Goal: Complete application form

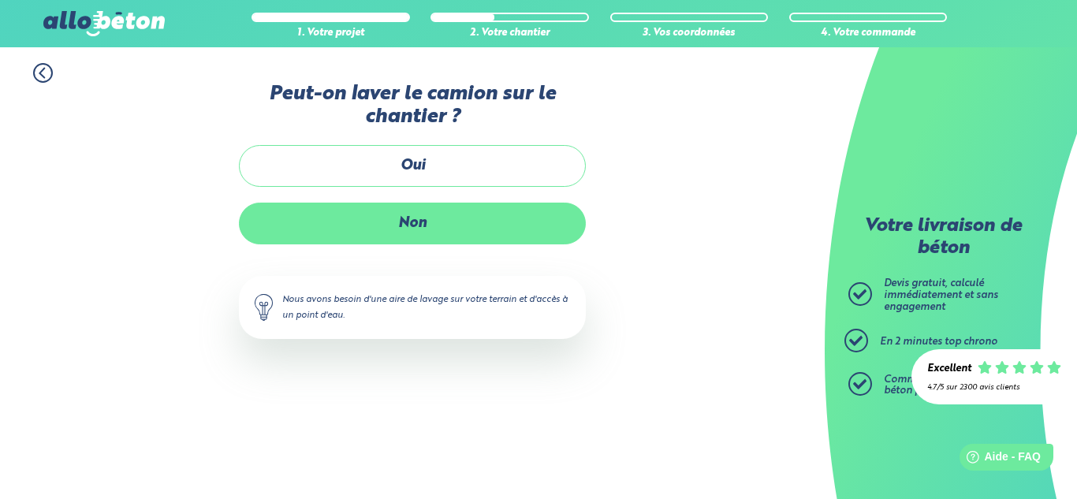
click at [412, 230] on label "Non" at bounding box center [412, 224] width 347 height 42
click at [0, 0] on input "Non" at bounding box center [0, 0] width 0 height 0
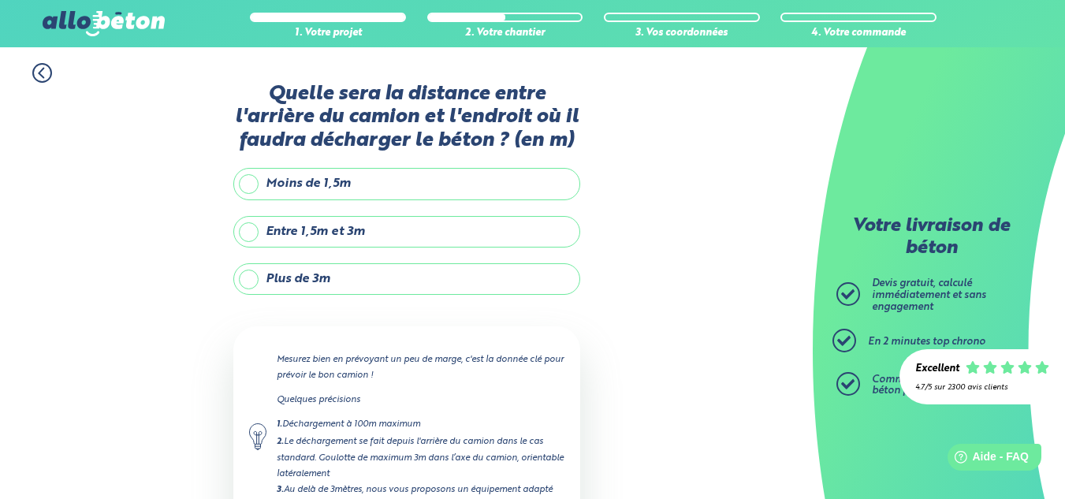
click at [395, 295] on label "Plus de 3m" at bounding box center [406, 279] width 347 height 32
click at [0, 0] on input "Plus de 3m" at bounding box center [0, 0] width 0 height 0
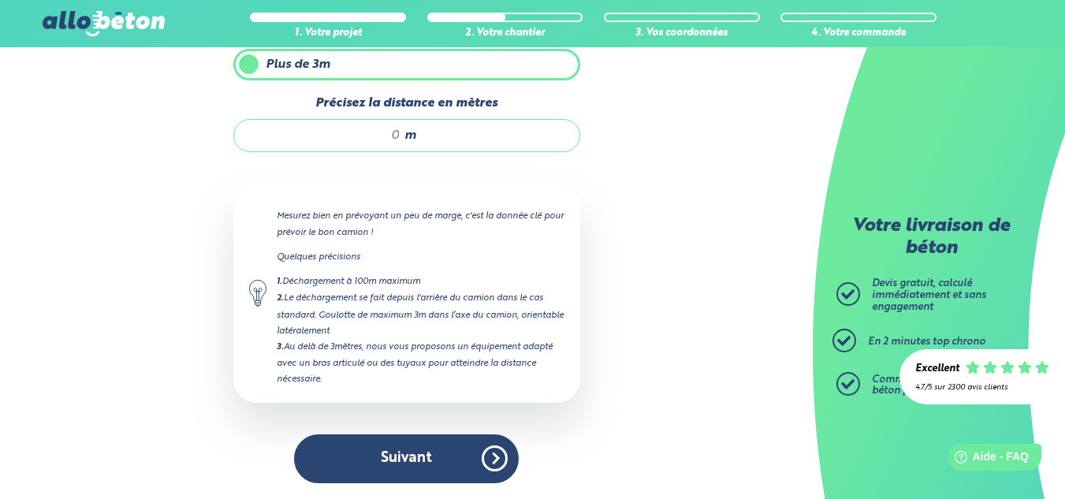
scroll to position [158, 0]
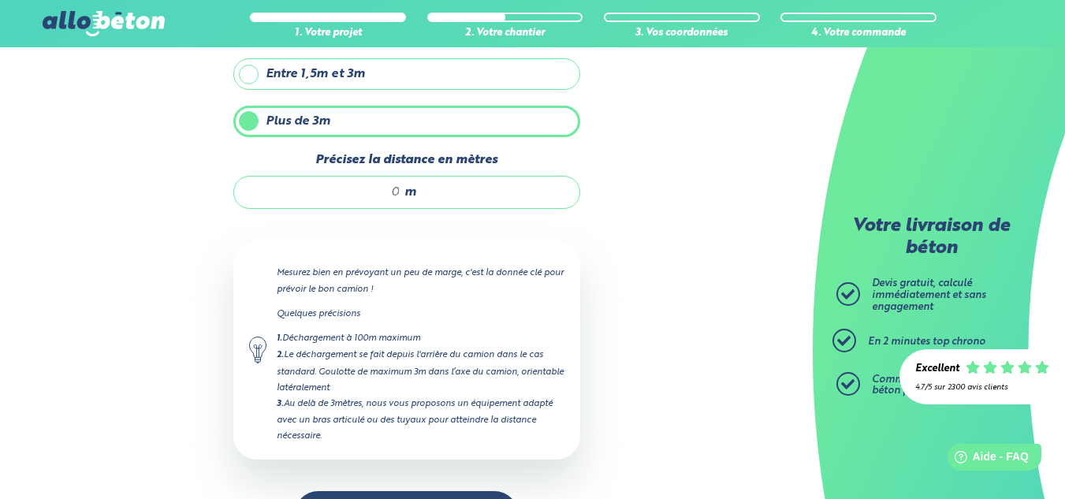
click at [419, 209] on div "m" at bounding box center [406, 192] width 347 height 33
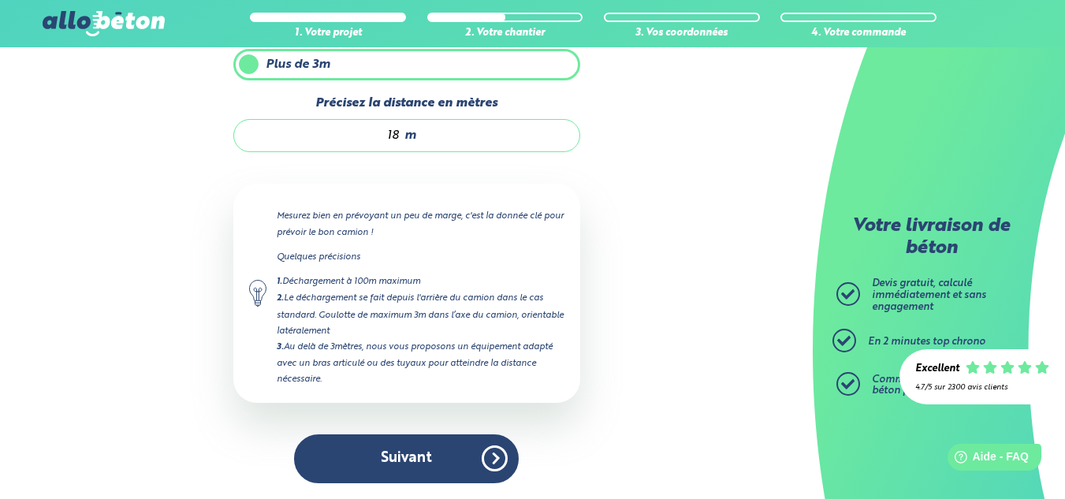
scroll to position [237, 0]
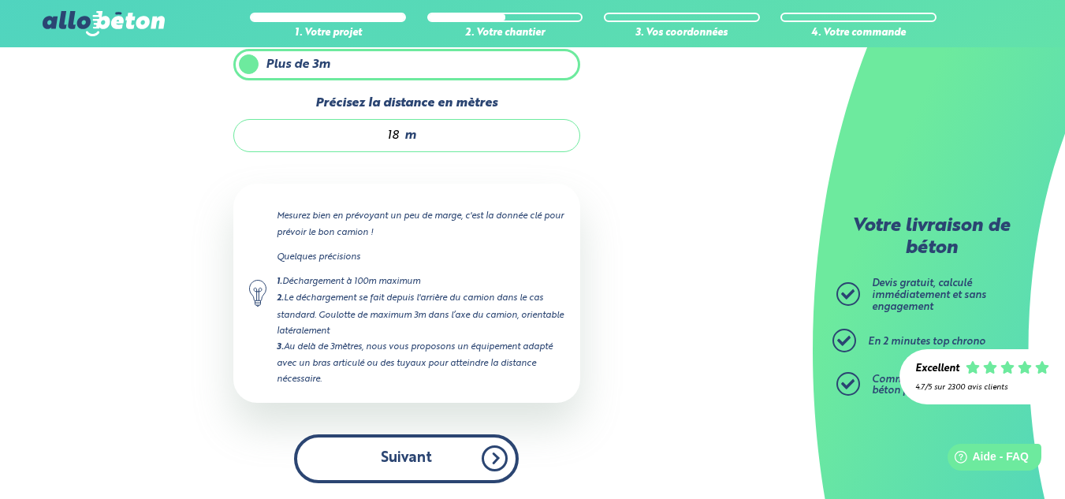
type input "18"
click at [421, 456] on button "Suivant" at bounding box center [406, 458] width 225 height 48
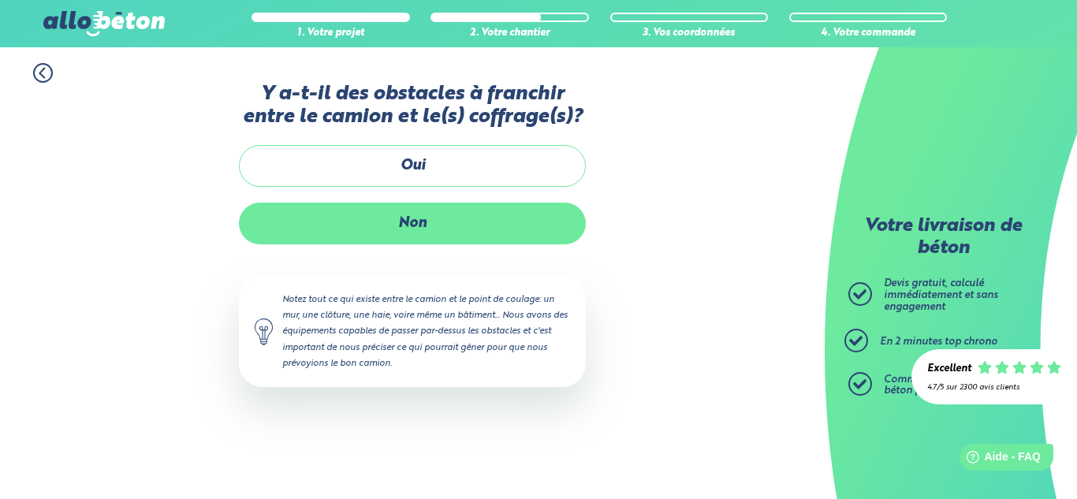
click at [424, 244] on label "Non" at bounding box center [412, 224] width 347 height 42
click at [0, 0] on input "Non" at bounding box center [0, 0] width 0 height 0
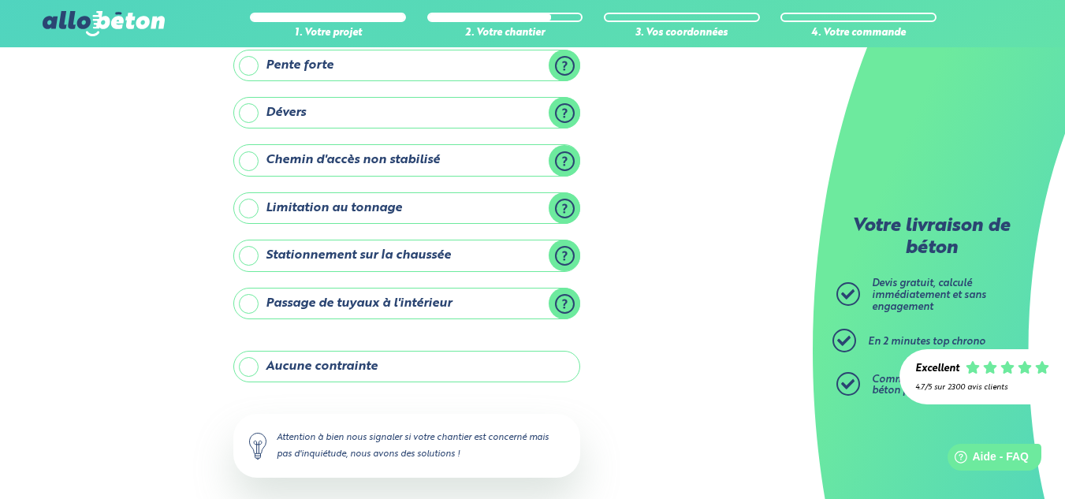
scroll to position [232, 0]
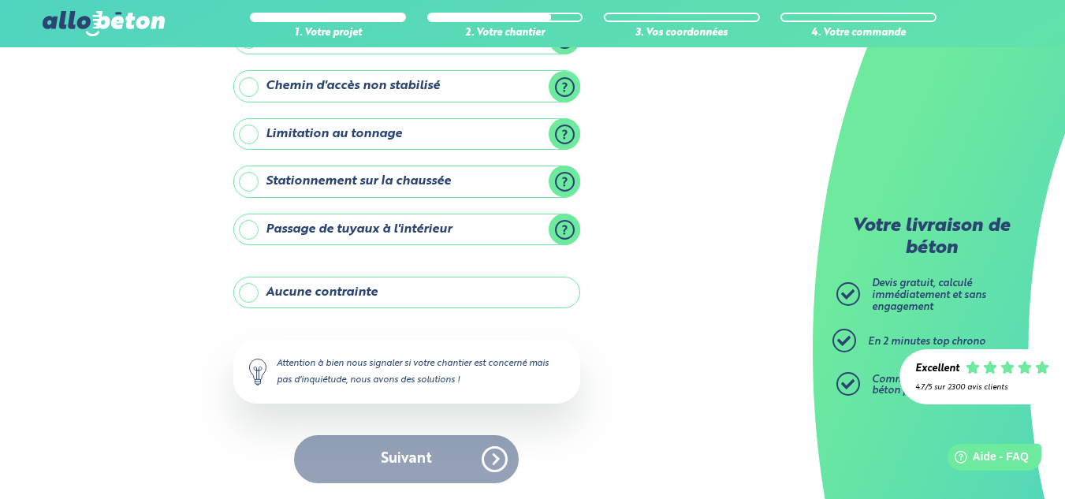
click at [406, 292] on label "Aucune contrainte" at bounding box center [406, 293] width 347 height 32
click at [0, 0] on input "Aucune contrainte" at bounding box center [0, 0] width 0 height 0
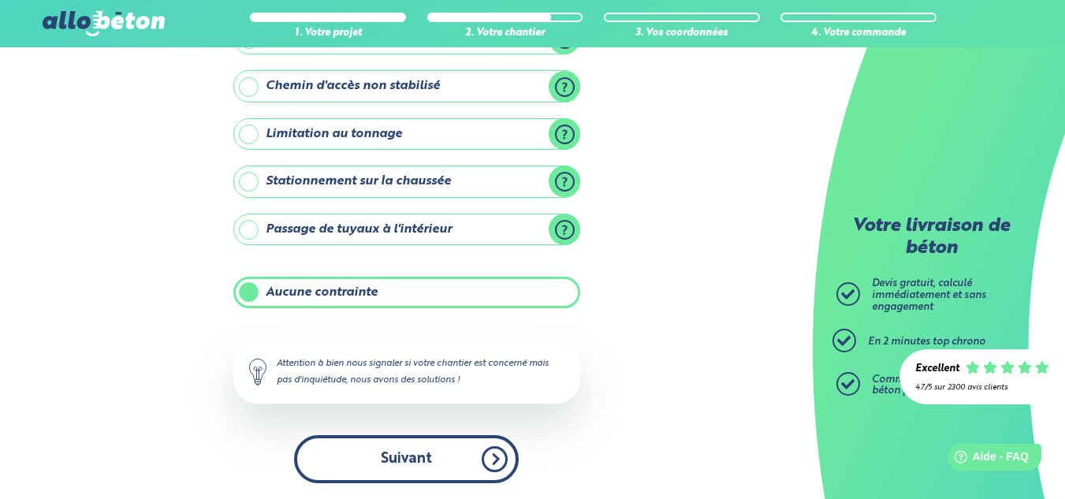
click at [388, 455] on button "Suivant" at bounding box center [406, 459] width 225 height 48
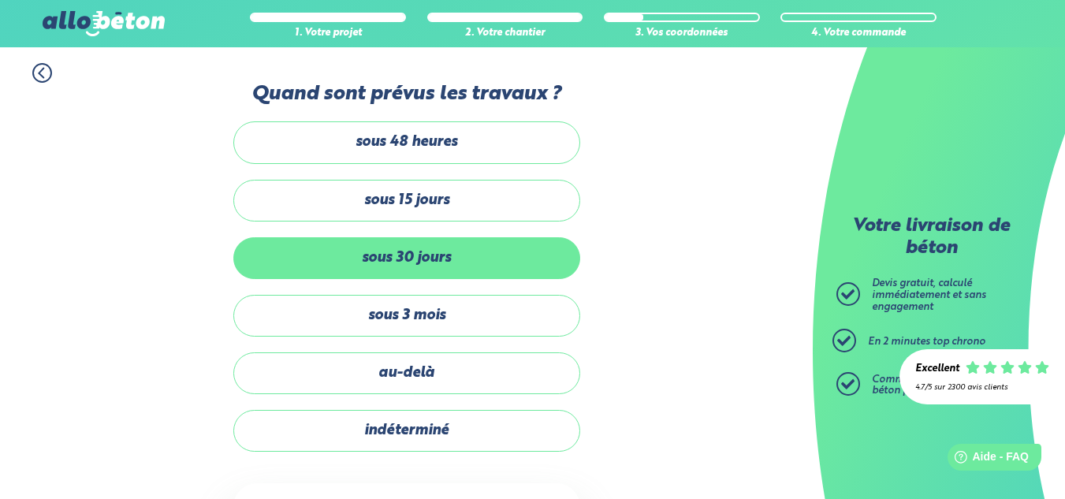
click at [381, 267] on label "sous 30 jours" at bounding box center [406, 258] width 347 height 42
click at [0, 0] on input "sous 30 jours" at bounding box center [0, 0] width 0 height 0
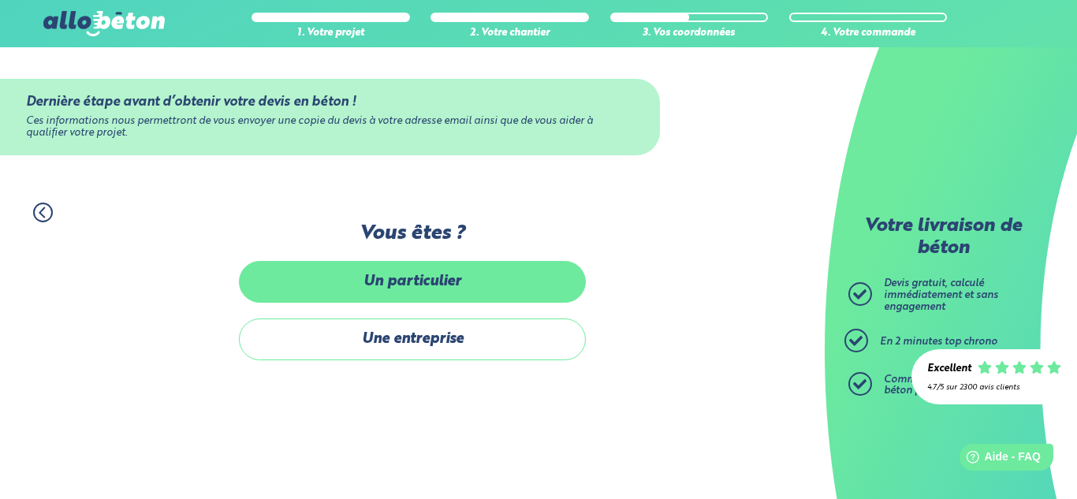
click at [391, 279] on label "Un particulier" at bounding box center [412, 282] width 347 height 42
click at [0, 0] on input "Un particulier" at bounding box center [0, 0] width 0 height 0
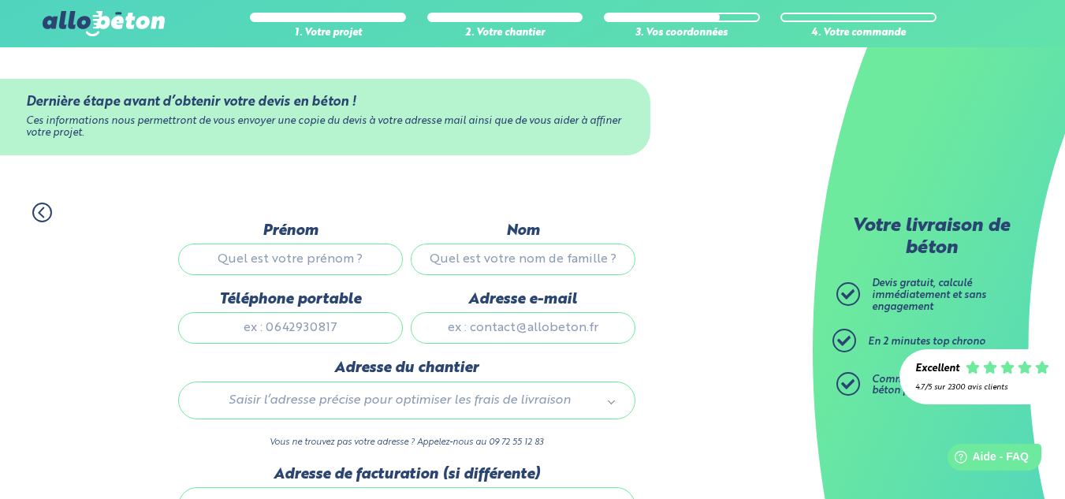
click at [341, 262] on input "Prénom" at bounding box center [290, 260] width 225 height 32
type input "[PERSON_NAME]"
click at [468, 259] on input "Nom" at bounding box center [523, 260] width 225 height 32
type input "dauphin"
click at [302, 336] on input "Téléphone portable" at bounding box center [290, 328] width 225 height 32
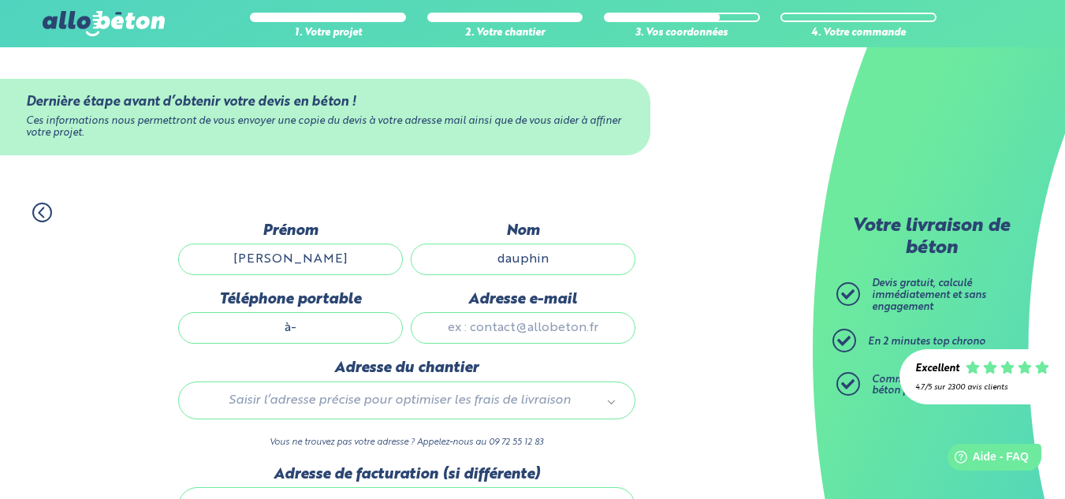
type input "à"
type input "0666005938"
click at [542, 333] on input "Adresse e-mail" at bounding box center [523, 328] width 225 height 32
type input "[EMAIL_ADDRESS][DOMAIN_NAME]"
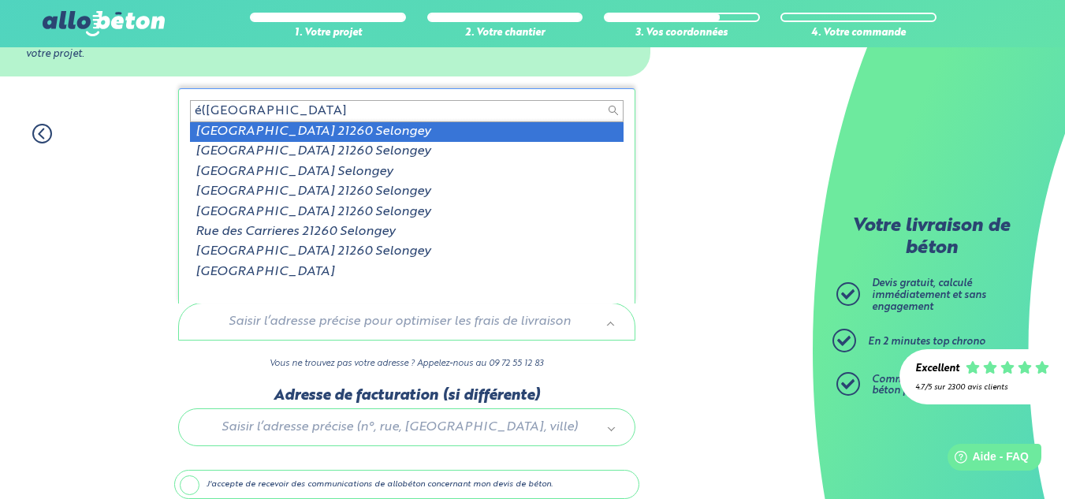
type input "é([GEOGRAPHIC_DATA]"
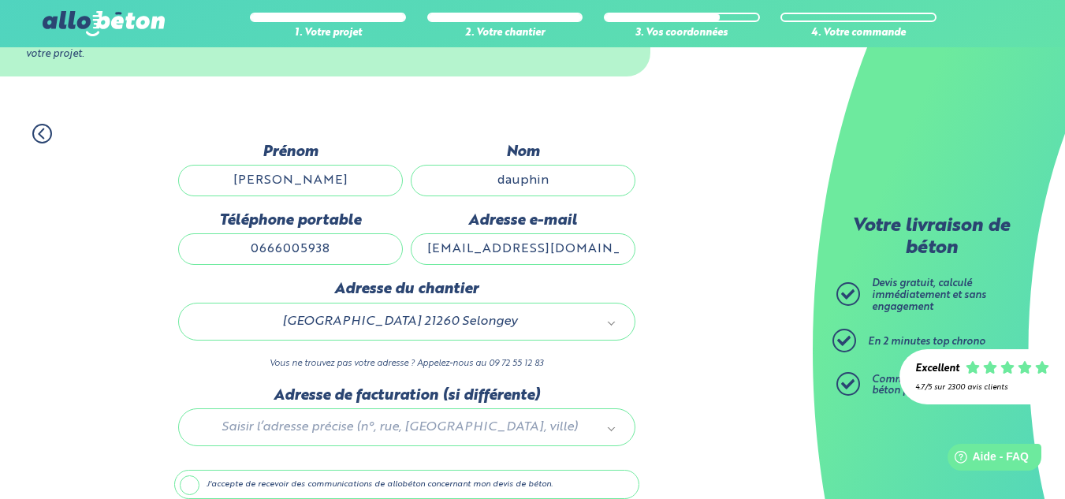
scroll to position [151, 0]
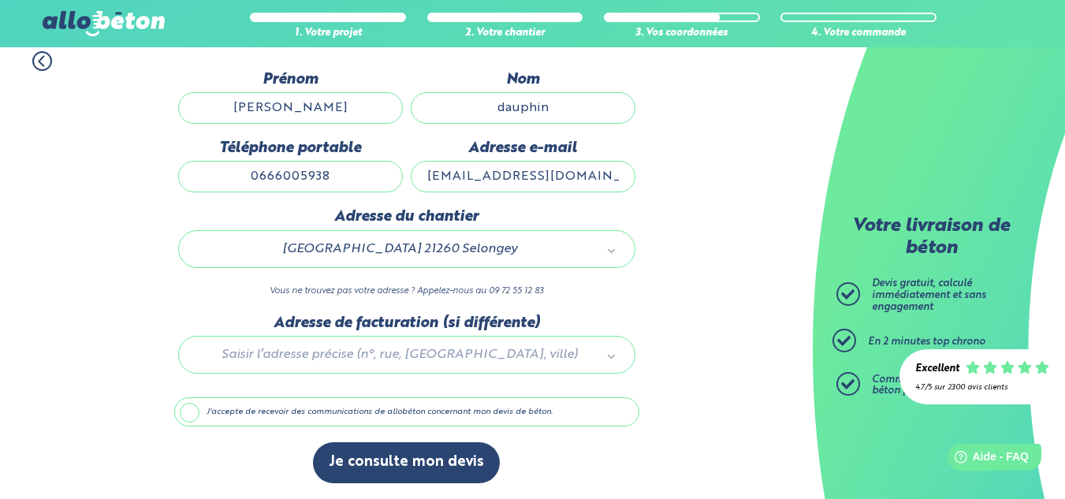
click at [404, 353] on div at bounding box center [406, 352] width 465 height 75
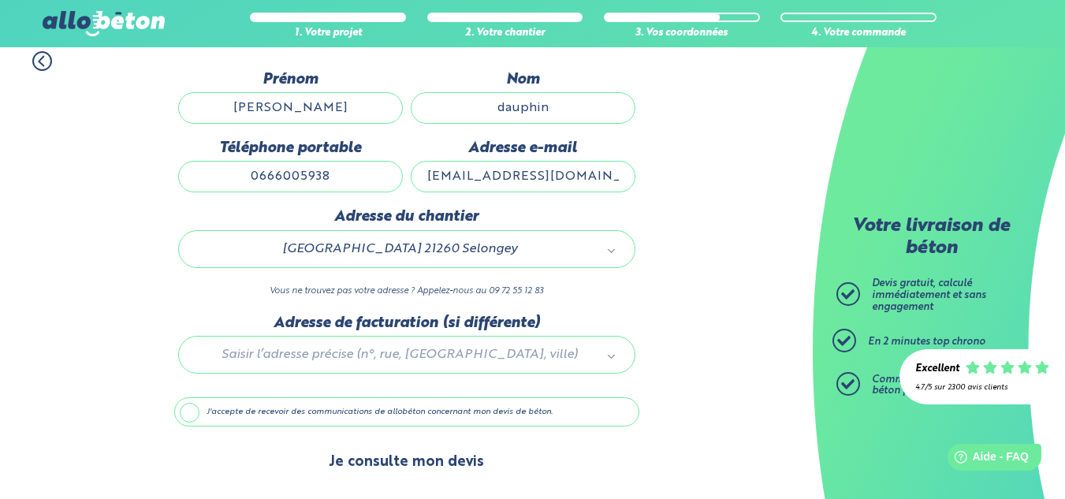
click at [396, 458] on button "Je consulte mon devis" at bounding box center [406, 462] width 187 height 40
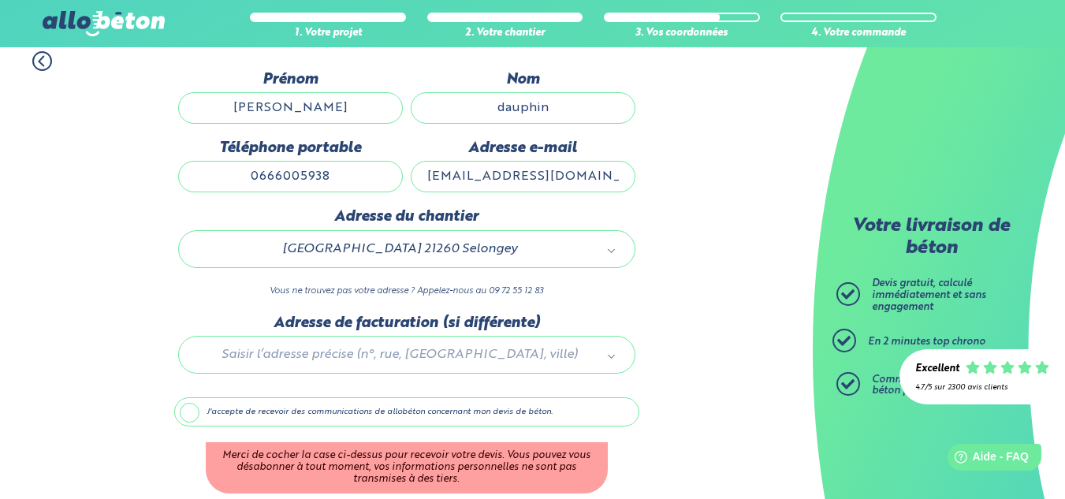
click at [195, 405] on label "J'accepte de recevoir des communications de allobéton concernant mon devis de b…" at bounding box center [406, 412] width 465 height 30
click at [0, 0] on input "J'accepte de recevoir des communications de allobéton concernant mon devis de b…" at bounding box center [0, 0] width 0 height 0
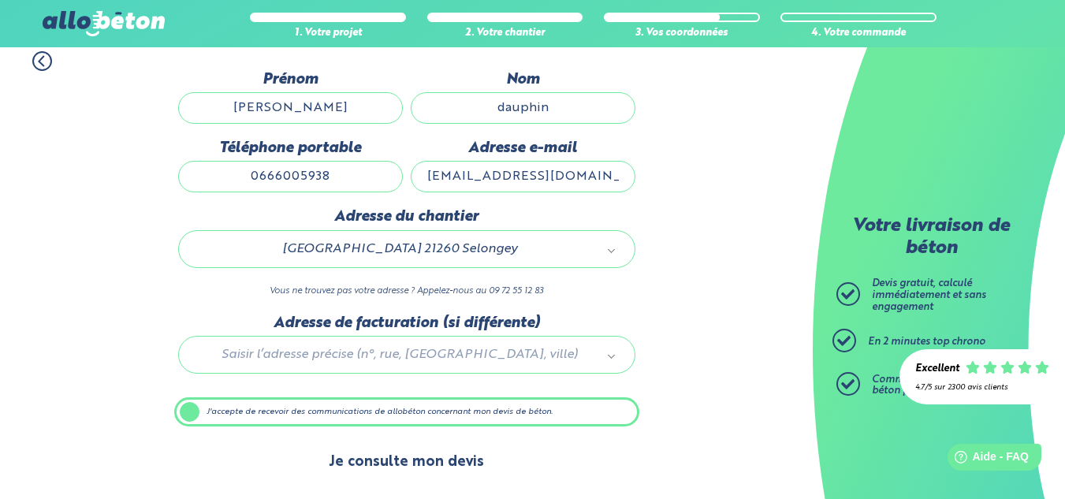
click at [423, 466] on button "Je consulte mon devis" at bounding box center [406, 462] width 187 height 40
